Goal: Information Seeking & Learning: Learn about a topic

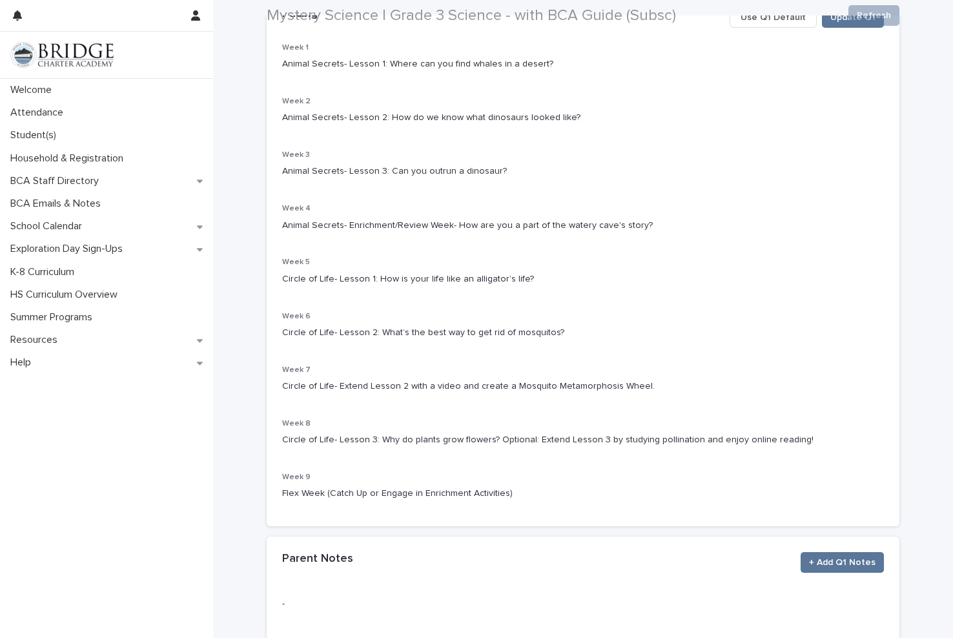
scroll to position [323, 0]
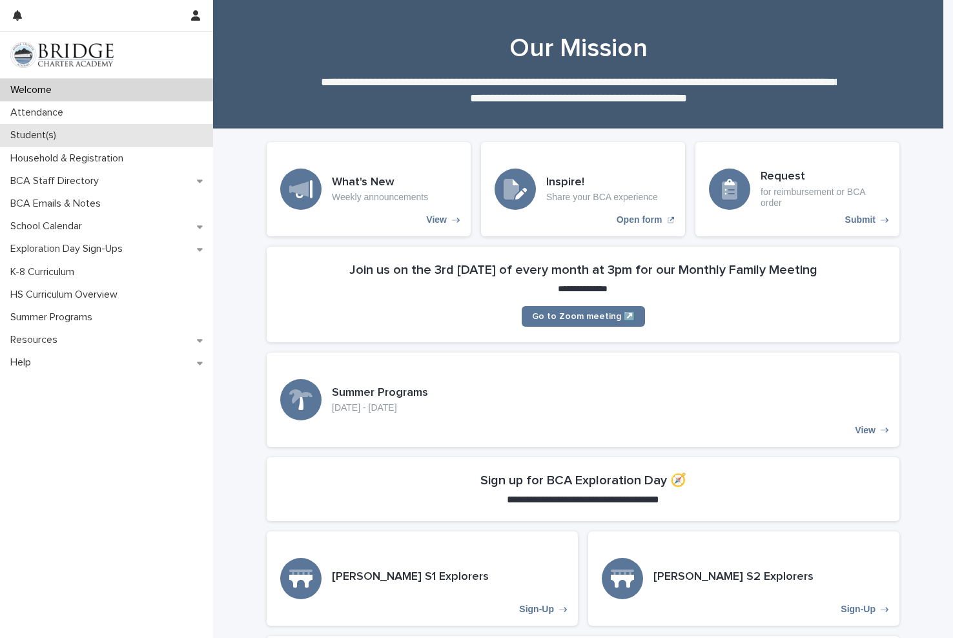
click at [96, 128] on div "Student(s)" at bounding box center [106, 135] width 213 height 23
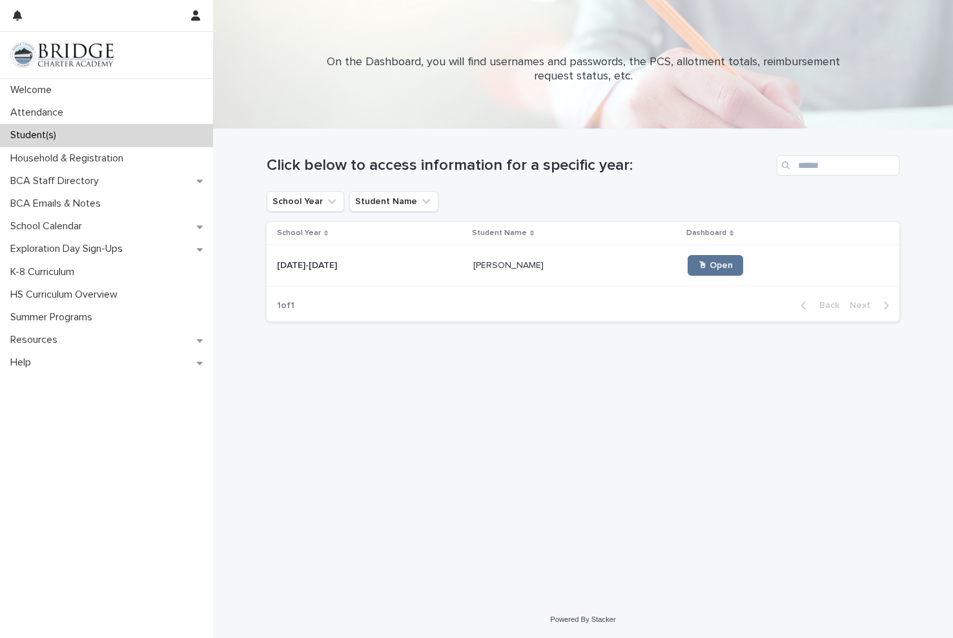
click at [592, 274] on div "[PERSON_NAME] [PERSON_NAME]" at bounding box center [575, 265] width 205 height 21
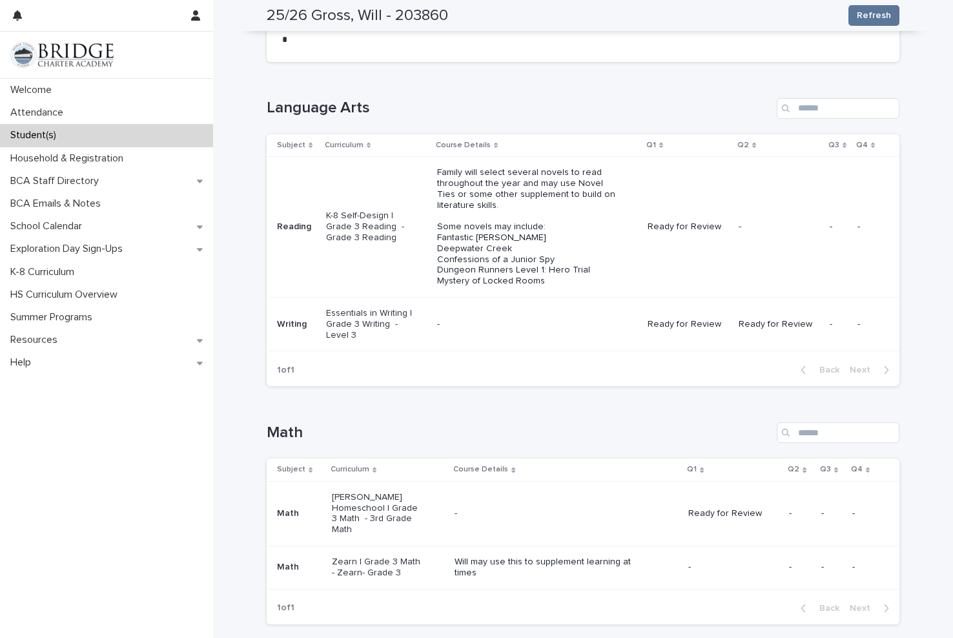
scroll to position [194, 0]
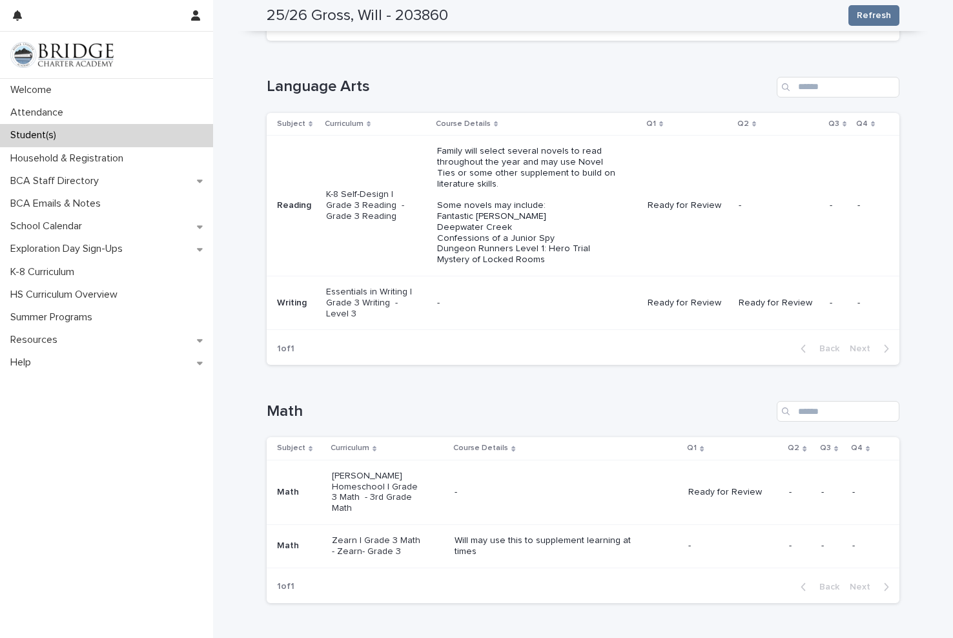
click at [501, 294] on div "-" at bounding box center [537, 302] width 201 height 21
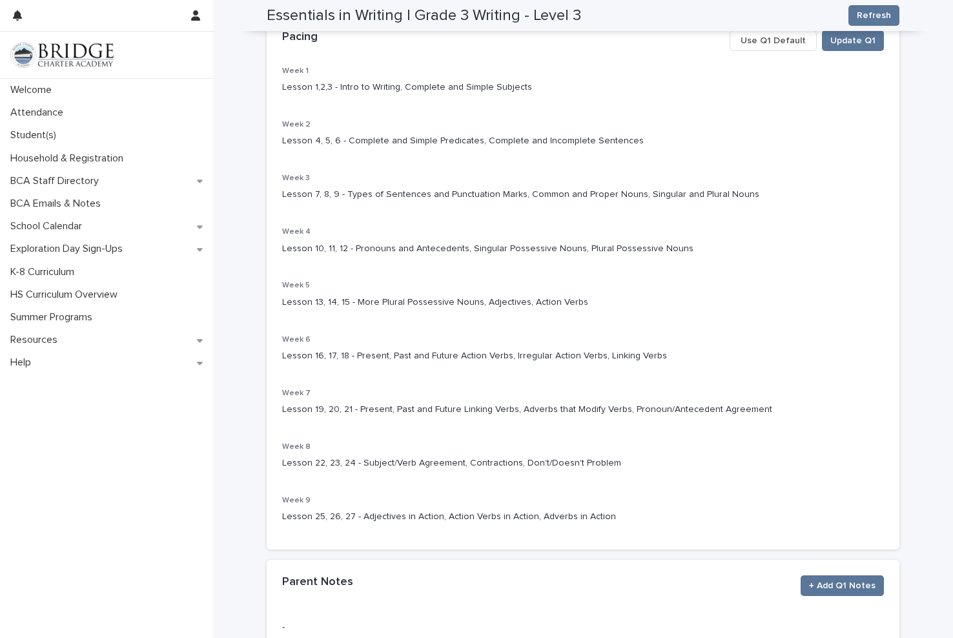
scroll to position [194, 0]
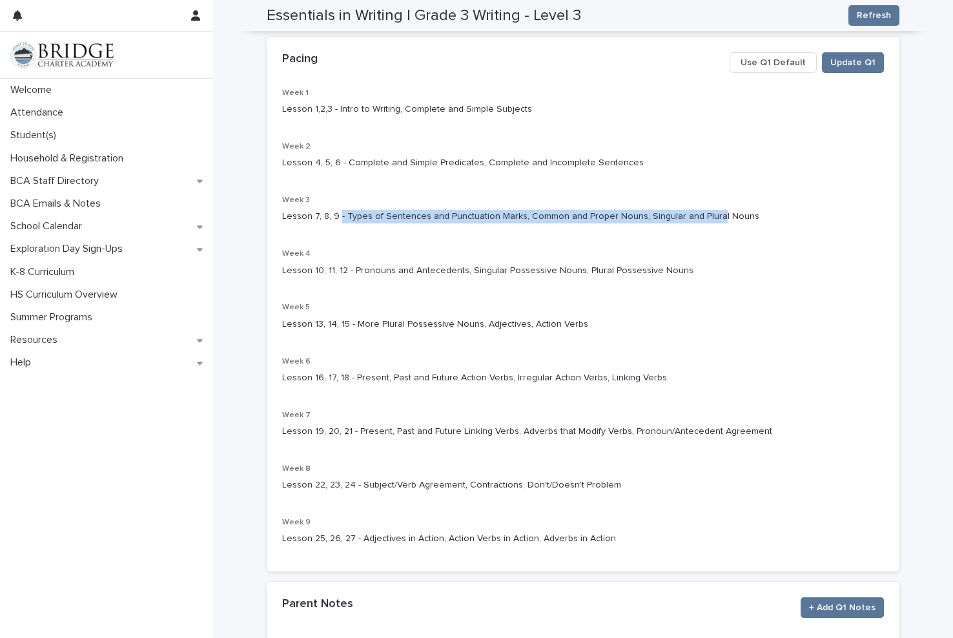
drag, startPoint x: 334, startPoint y: 219, endPoint x: 701, endPoint y: 238, distance: 367.1
click at [701, 238] on div "Week 1 Lesson 1,2,3 - Intro to Writing, Complete and Simple Subjects Week 2 Les…" at bounding box center [583, 322] width 602 height 468
click at [384, 168] on p "Lesson 4, 5, 6 - Complete and Simple Predicates, Complete and Incomplete Senten…" at bounding box center [583, 163] width 602 height 14
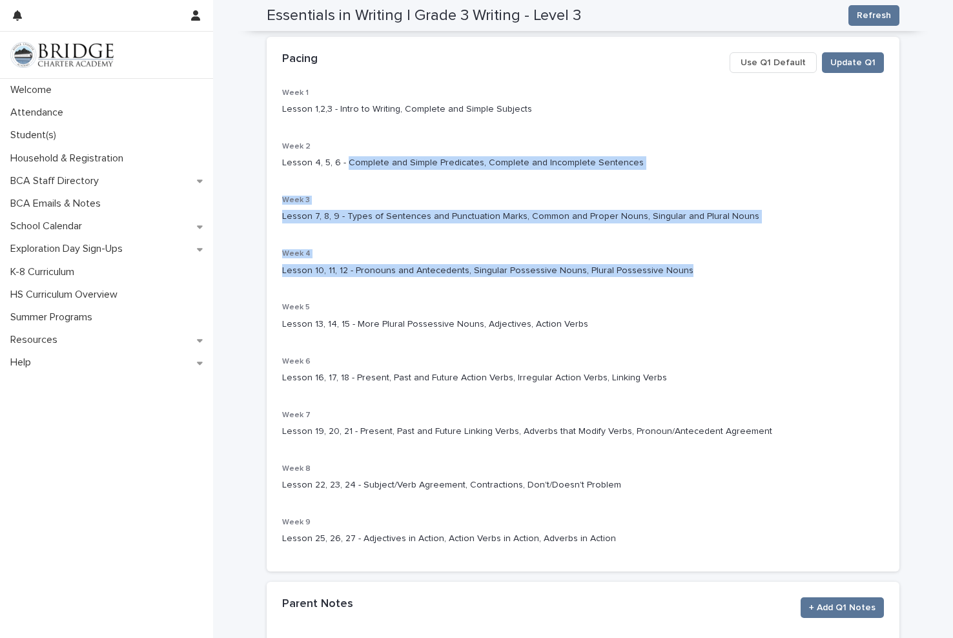
drag, startPoint x: 339, startPoint y: 165, endPoint x: 671, endPoint y: 285, distance: 352.6
click at [671, 285] on div "Week 1 Lesson 1,2,3 - Intro to Writing, Complete and Simple Subjects Week 2 Les…" at bounding box center [583, 322] width 602 height 468
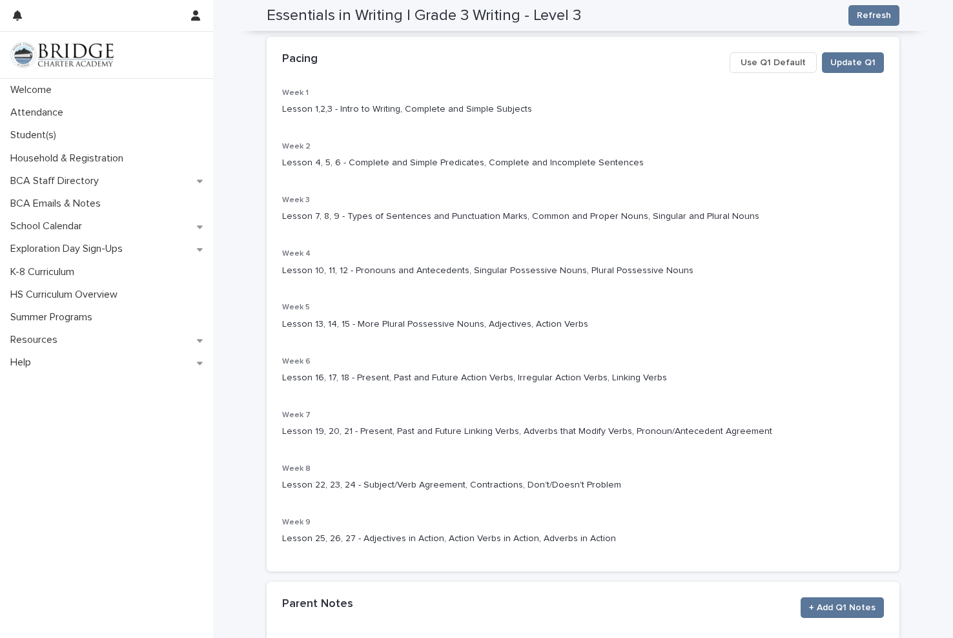
drag, startPoint x: 671, startPoint y: 285, endPoint x: 649, endPoint y: 308, distance: 32.4
click at [649, 308] on p "Week 5" at bounding box center [583, 307] width 602 height 9
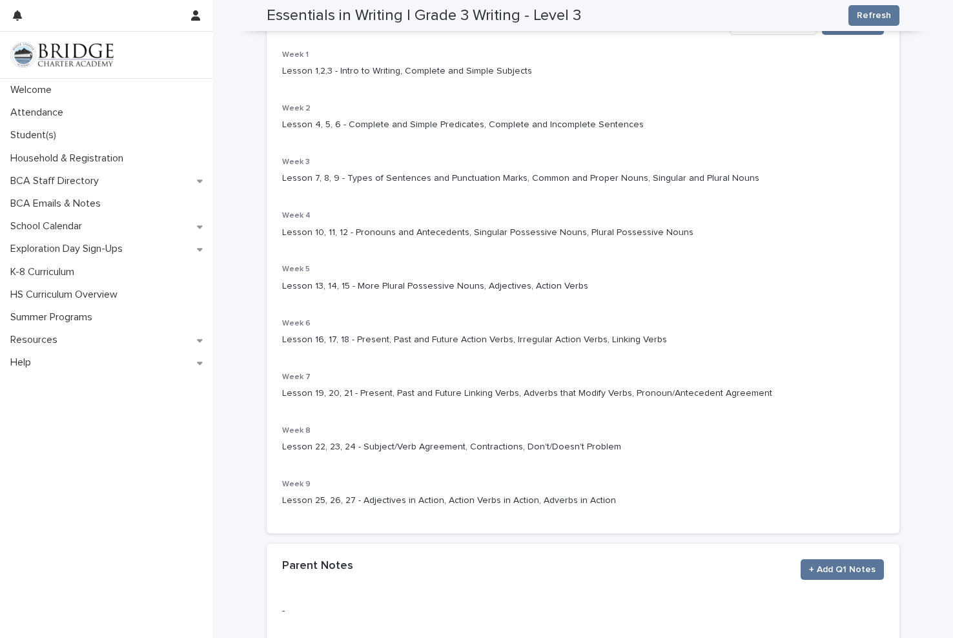
scroll to position [0, 0]
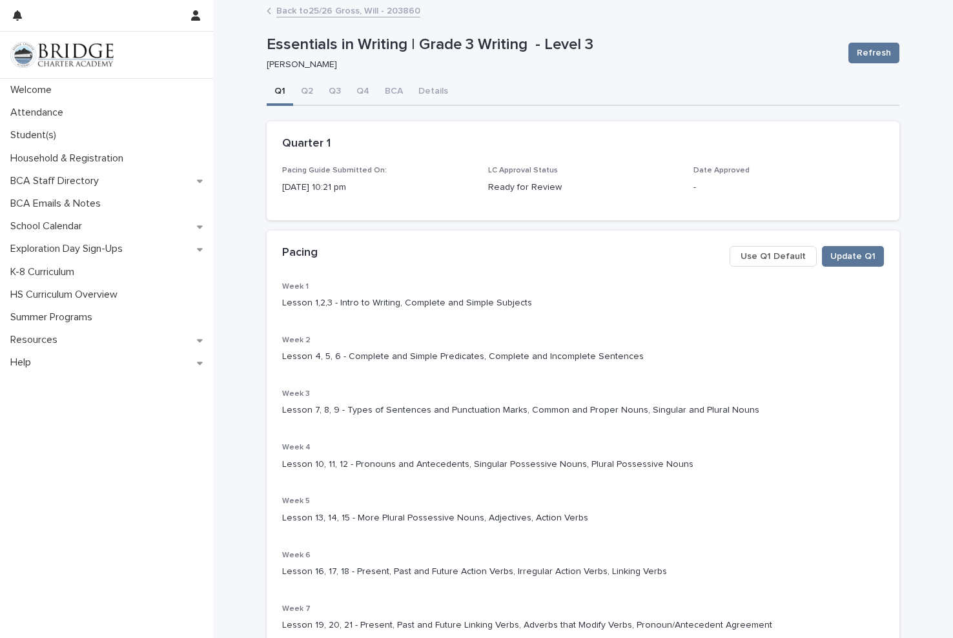
click at [326, 10] on link "Back to 25/26 Gross, Will - 203860" at bounding box center [348, 10] width 144 height 15
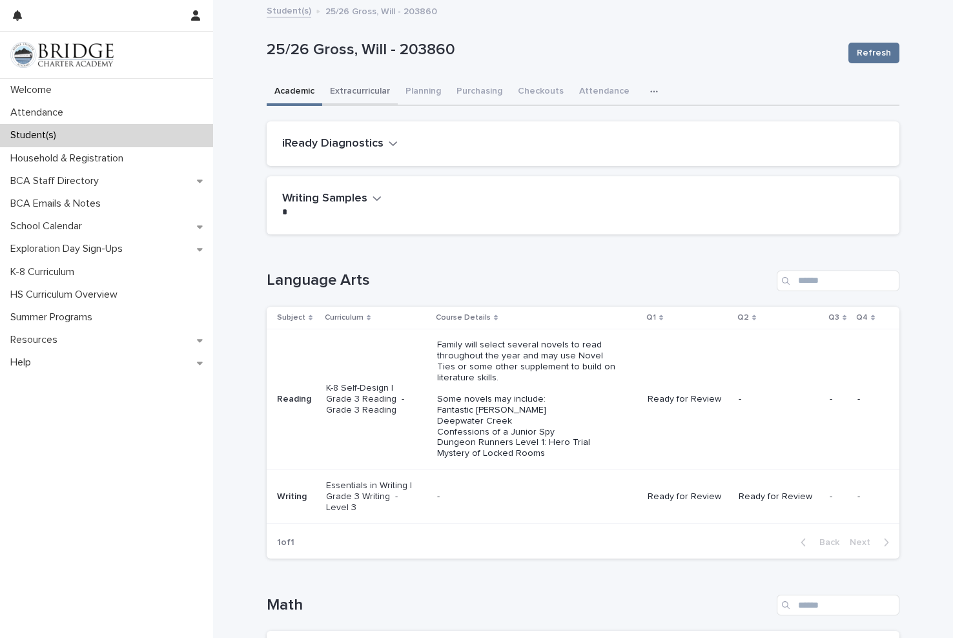
click at [365, 91] on button "Extracurricular" at bounding box center [360, 92] width 76 height 27
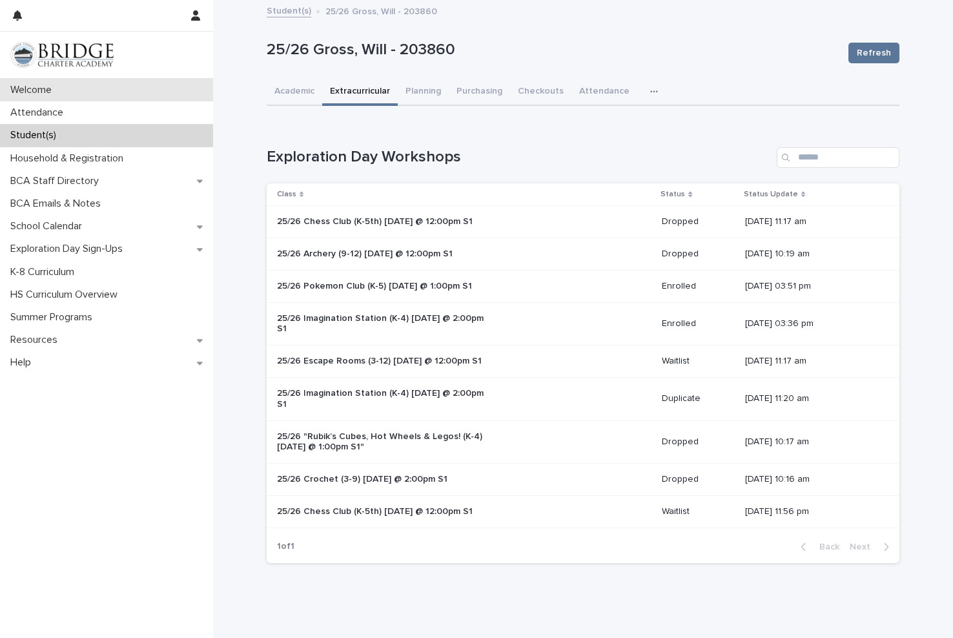
click at [44, 92] on p "Welcome" at bounding box center [33, 90] width 57 height 12
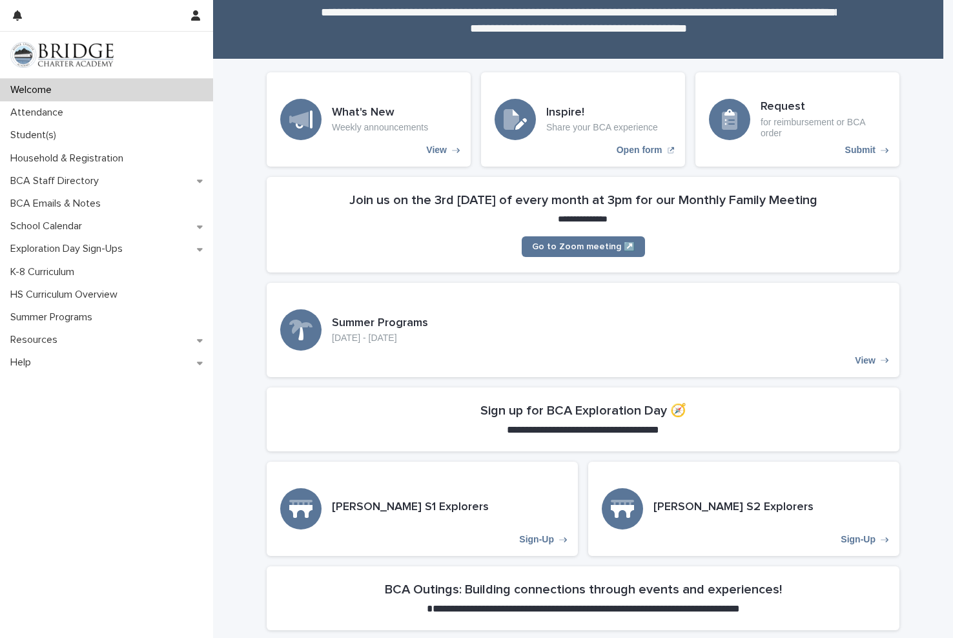
scroll to position [387, 0]
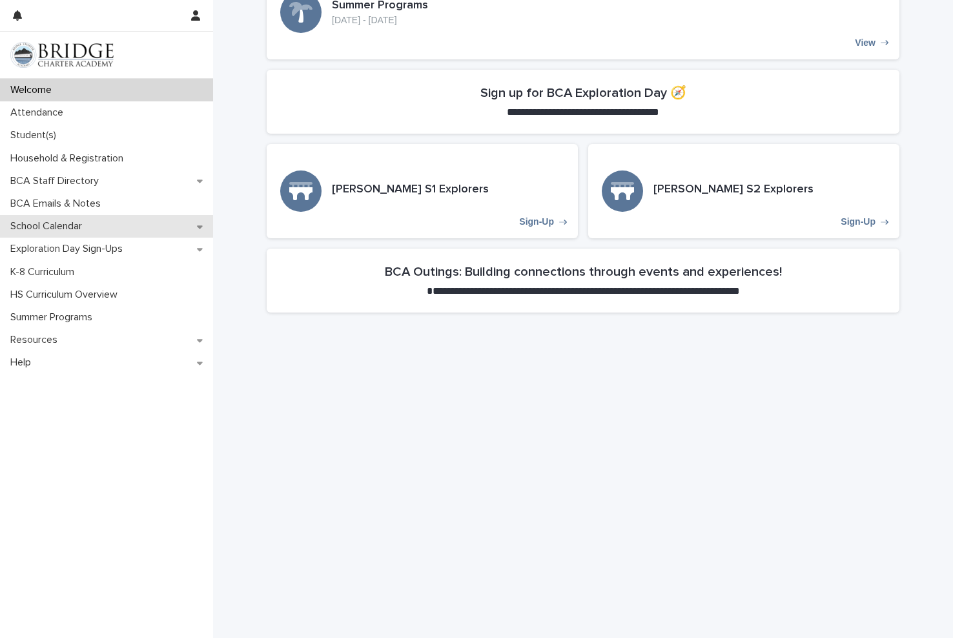
click at [74, 224] on p "School Calendar" at bounding box center [48, 226] width 87 height 12
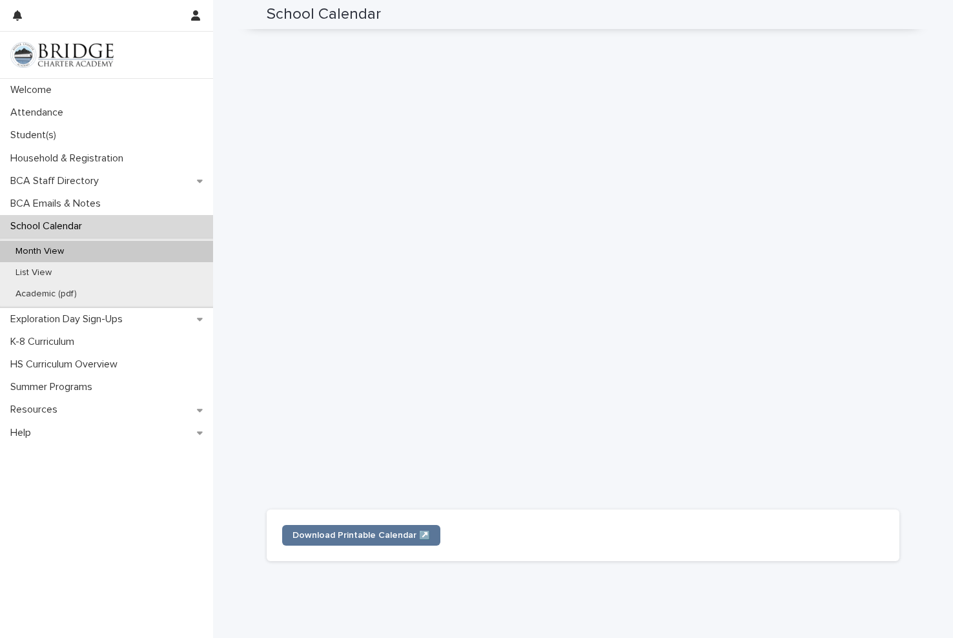
scroll to position [136, 0]
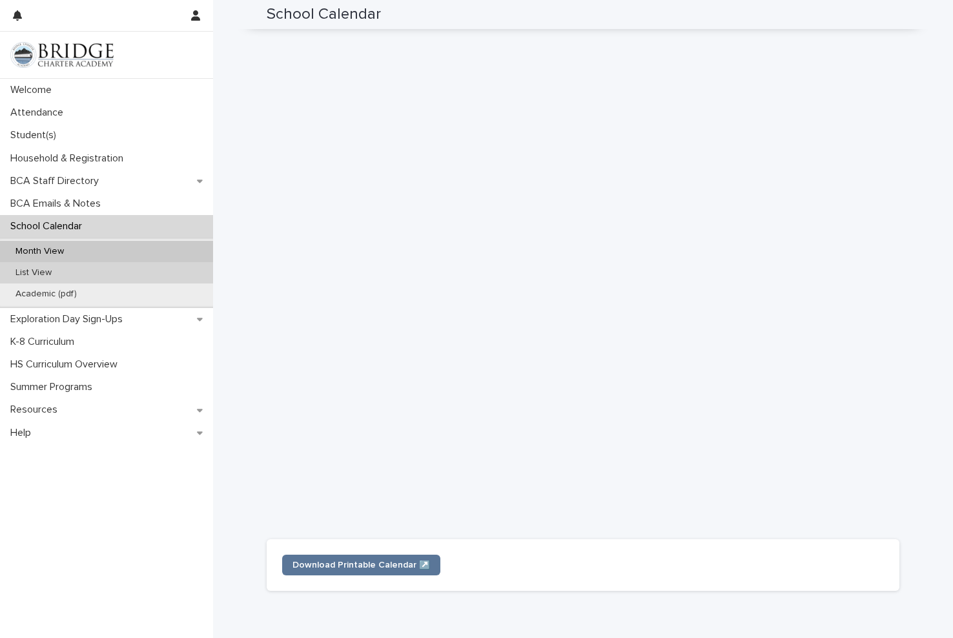
click at [94, 275] on div "List View" at bounding box center [106, 272] width 213 height 21
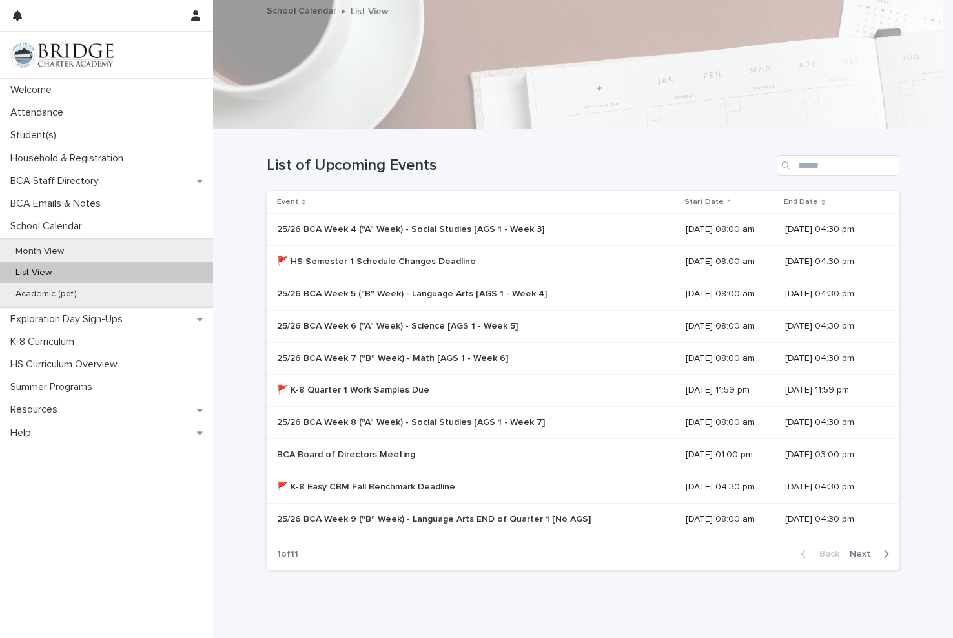
click at [866, 554] on span "Next" at bounding box center [863, 553] width 28 height 9
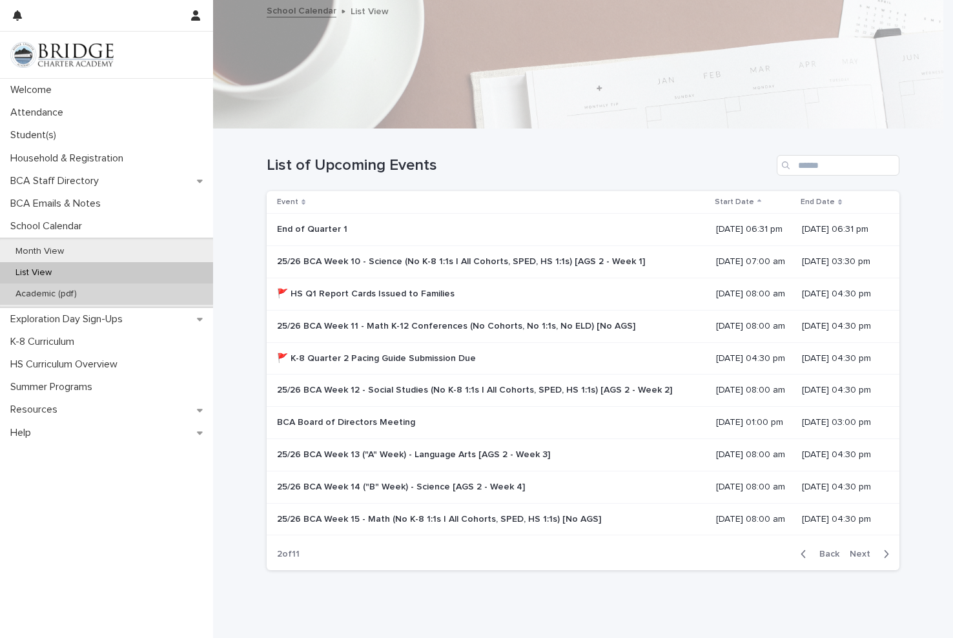
click at [99, 299] on div "Academic (pdf)" at bounding box center [106, 293] width 213 height 21
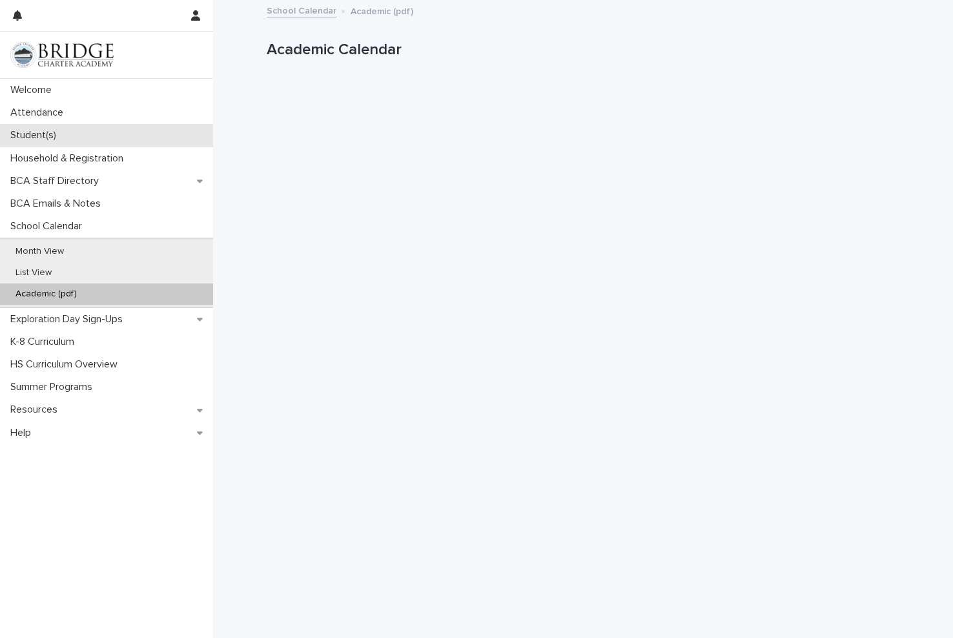
click at [55, 128] on div "Student(s)" at bounding box center [106, 135] width 213 height 23
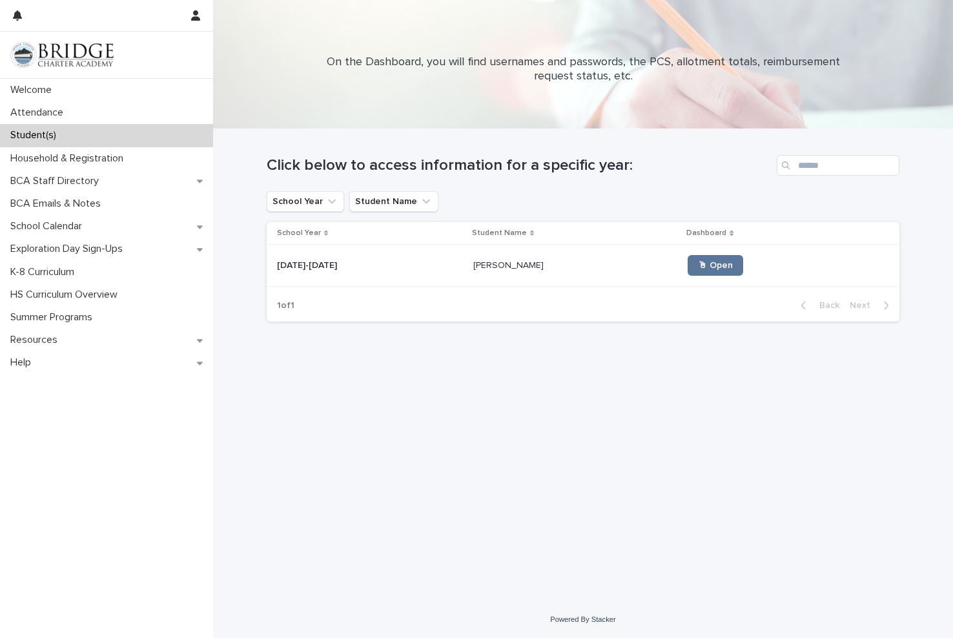
click at [438, 256] on div "[DATE]-[DATE] [DATE]-[DATE]" at bounding box center [370, 265] width 186 height 21
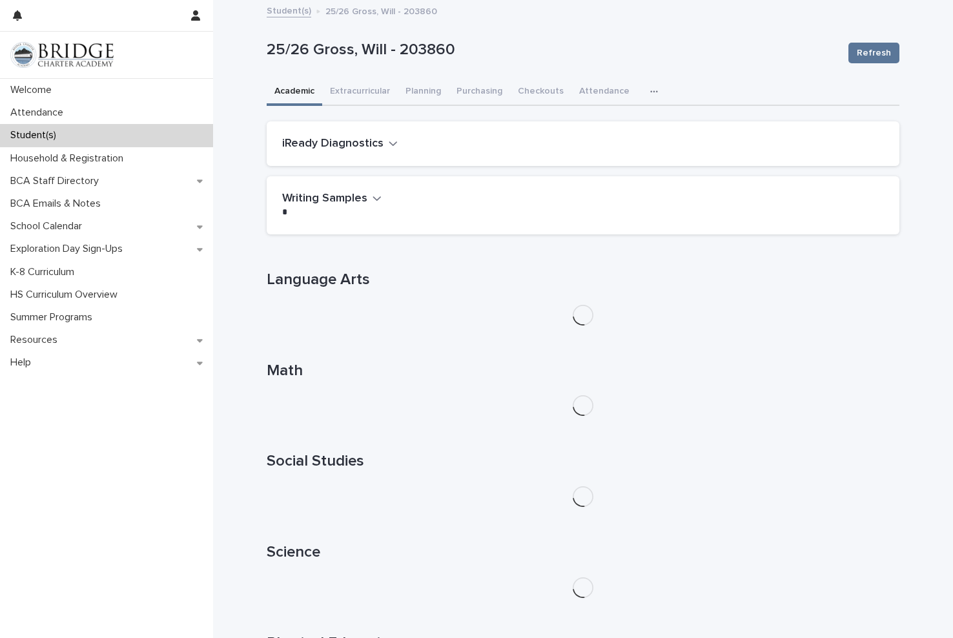
click at [379, 281] on h1 "Language Arts" at bounding box center [583, 279] width 632 height 19
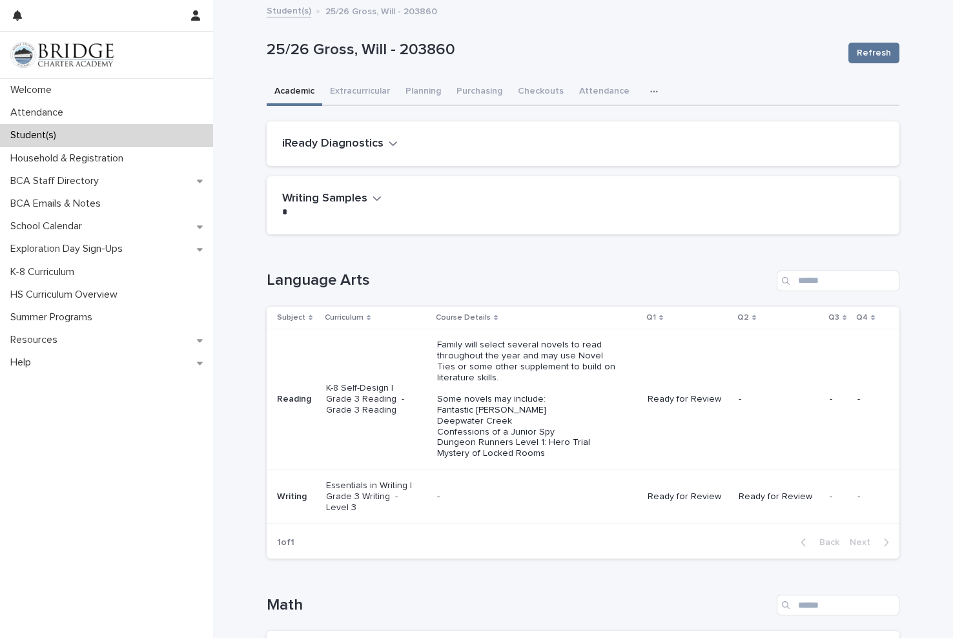
click at [468, 489] on div "-" at bounding box center [529, 496] width 185 height 14
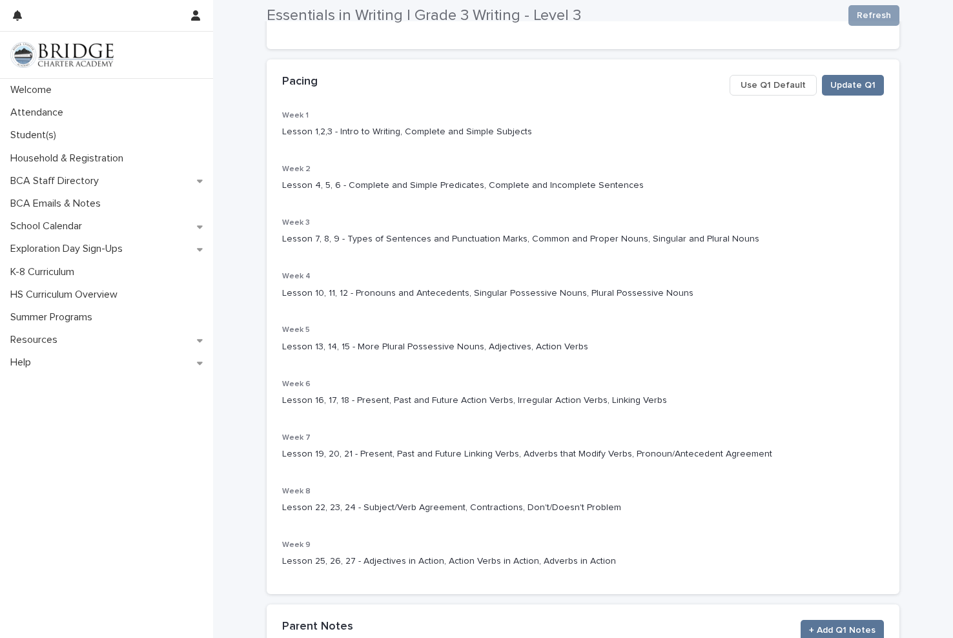
scroll to position [194, 0]
